Goal: Task Accomplishment & Management: Use online tool/utility

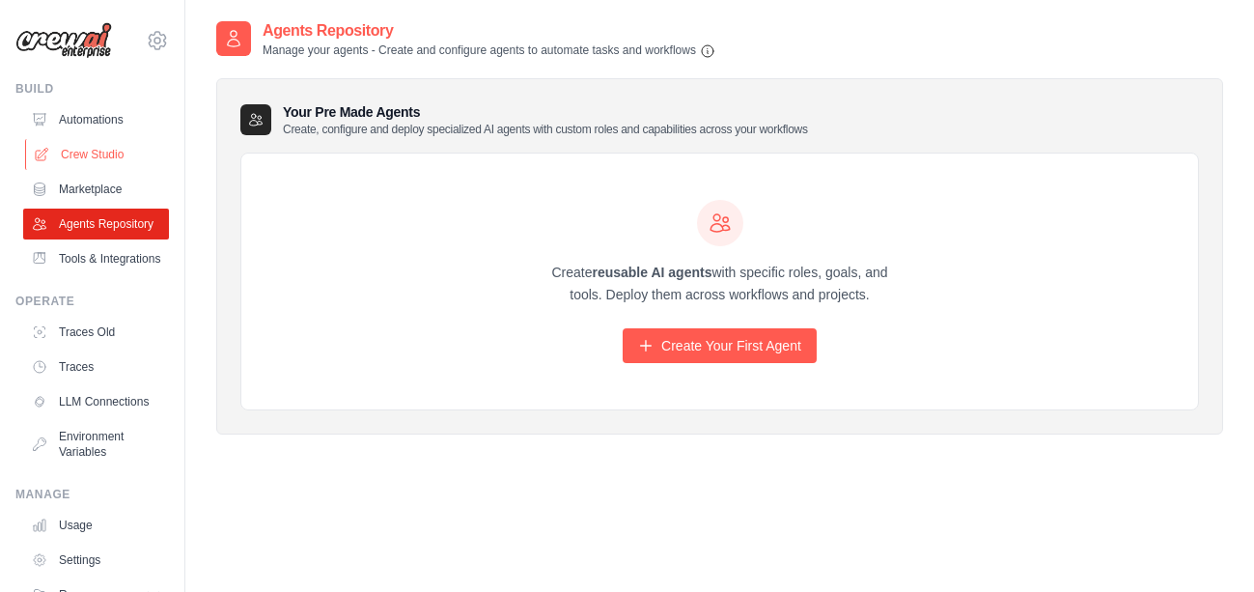
click at [85, 158] on link "Crew Studio" at bounding box center [98, 154] width 146 height 31
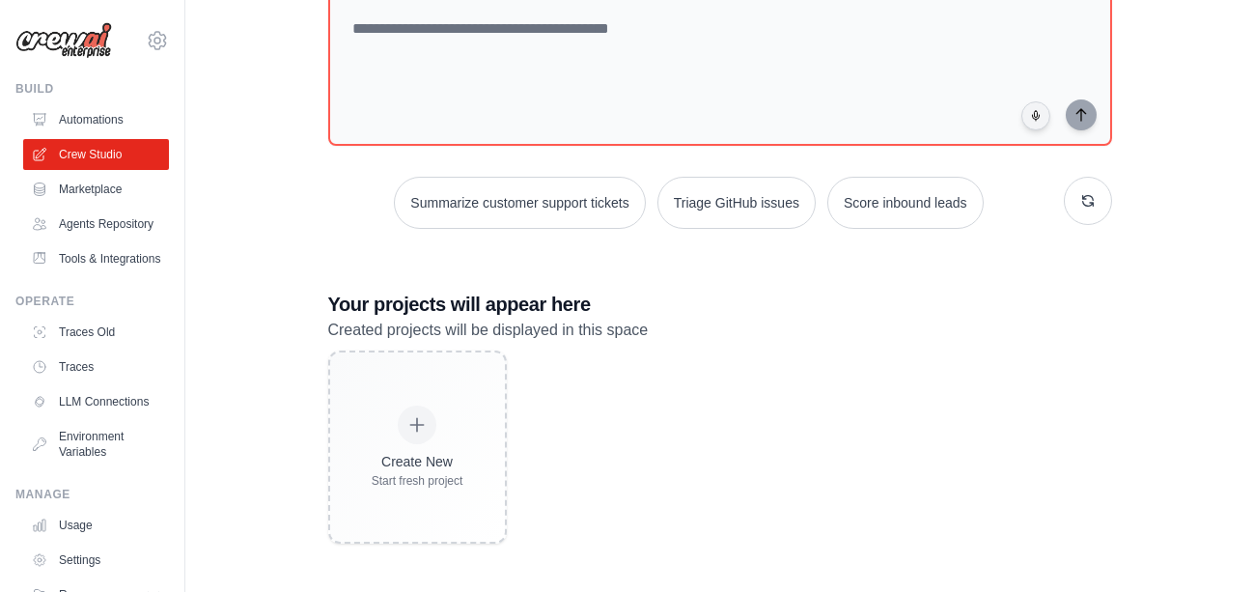
scroll to position [133, 0]
click at [97, 264] on link "Tools & Integrations" at bounding box center [98, 258] width 146 height 31
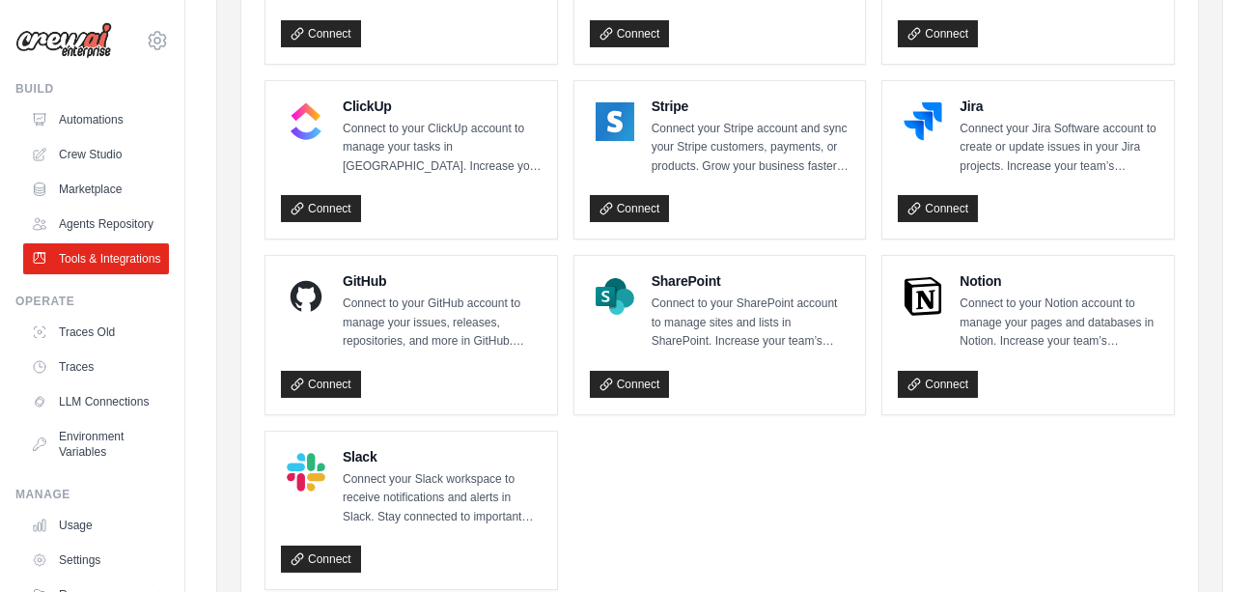
scroll to position [1050, 0]
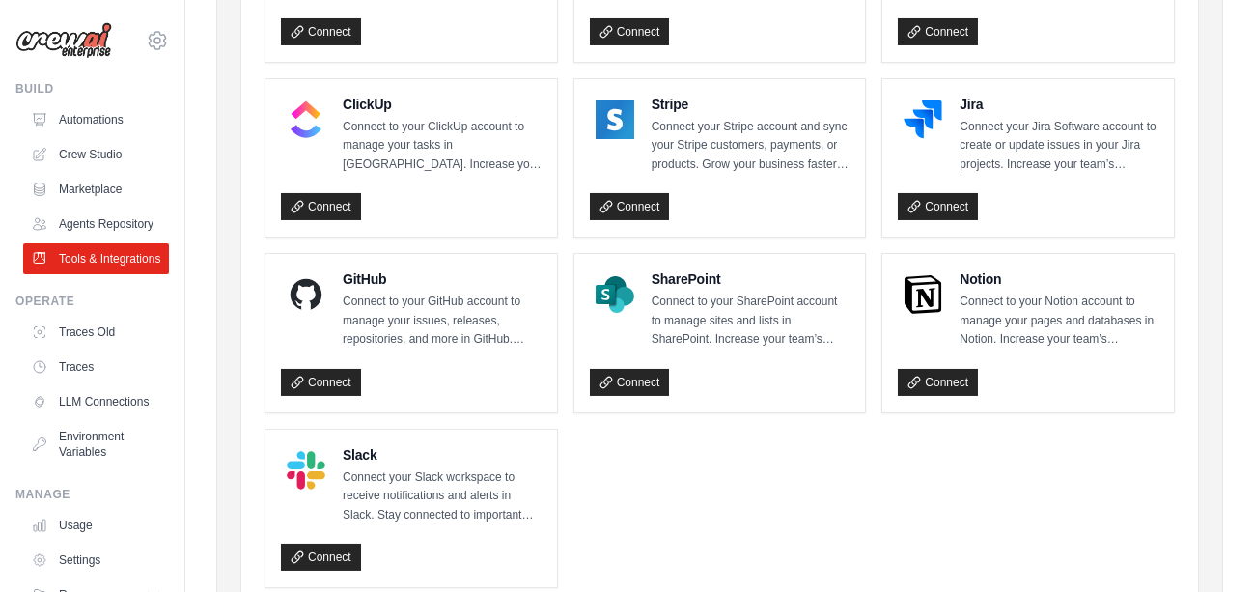
click at [368, 312] on p "Connect to your GitHub account to manage your issues, releases, repositories, a…" at bounding box center [442, 321] width 199 height 57
click at [315, 278] on img at bounding box center [306, 294] width 39 height 39
click at [348, 383] on link "Connect" at bounding box center [321, 382] width 80 height 27
